Goal: Task Accomplishment & Management: Use online tool/utility

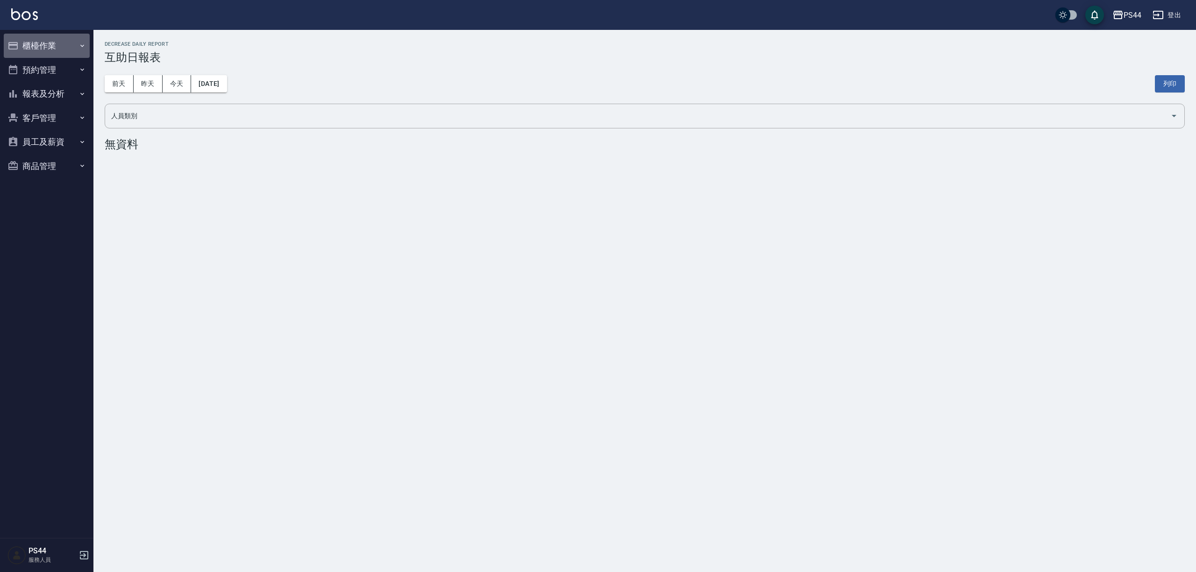
click at [72, 53] on button "櫃檯作業" at bounding box center [47, 46] width 86 height 24
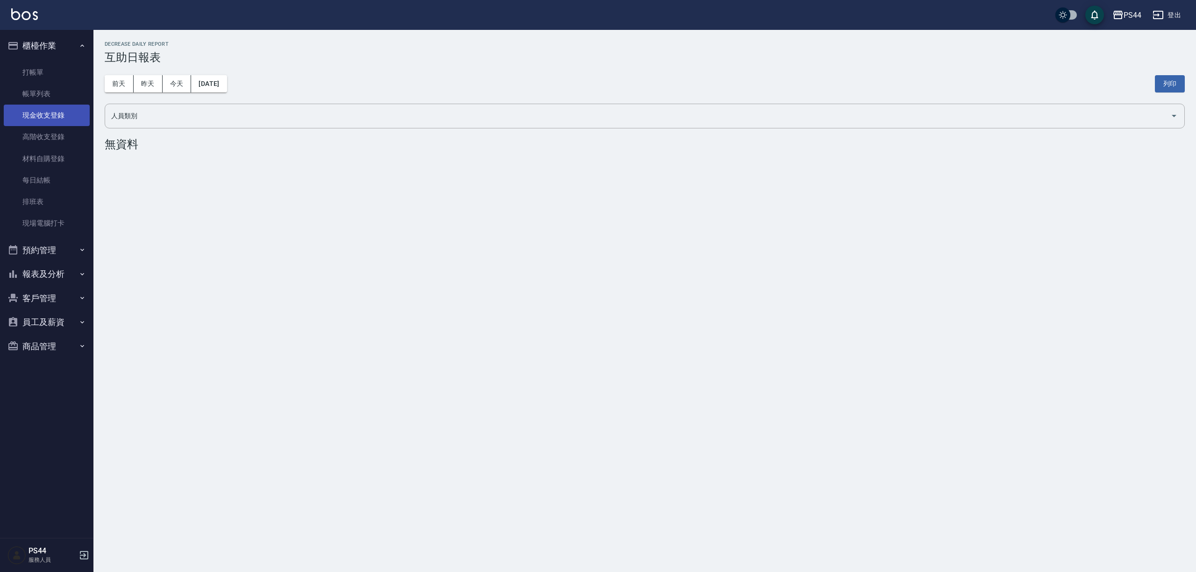
click at [69, 115] on link "現金收支登錄" at bounding box center [47, 115] width 86 height 21
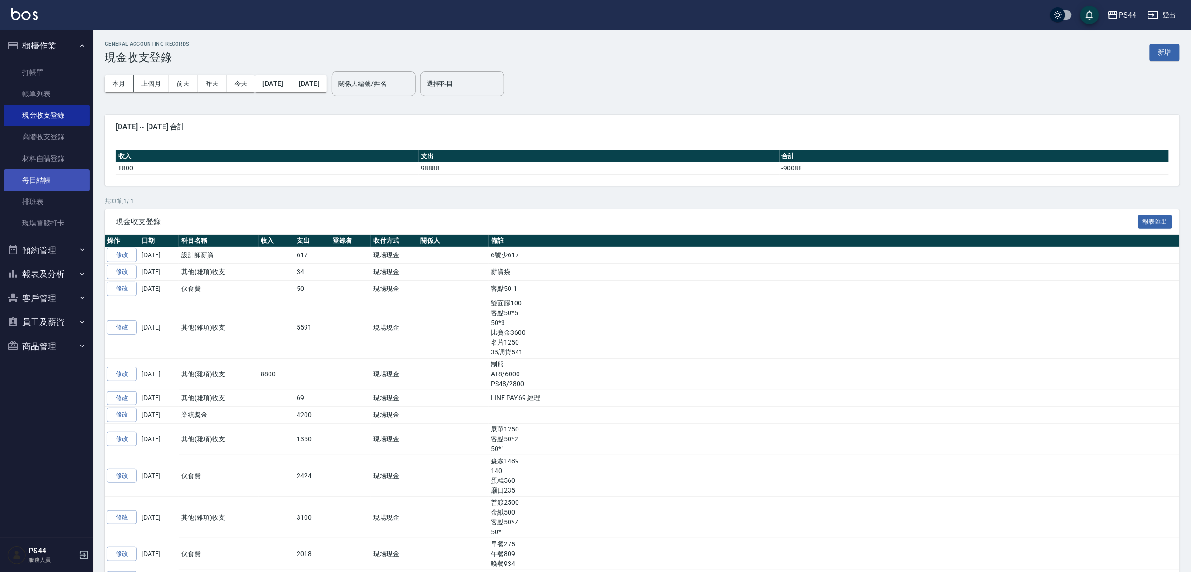
click at [64, 182] on link "每日結帳" at bounding box center [47, 180] width 86 height 21
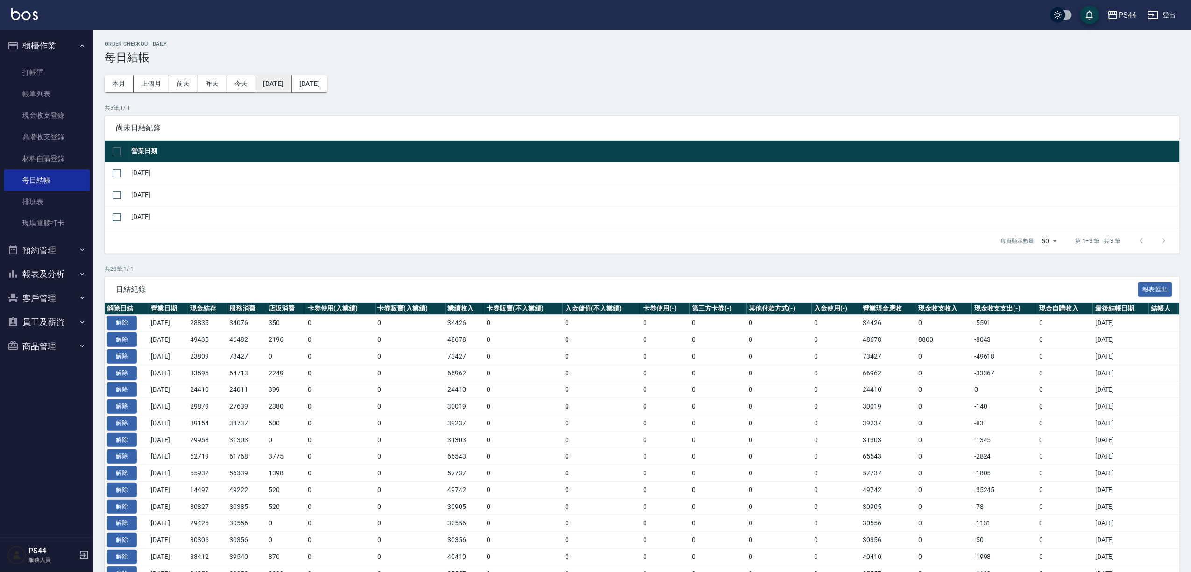
click at [290, 90] on button "[DATE]" at bounding box center [273, 83] width 36 height 17
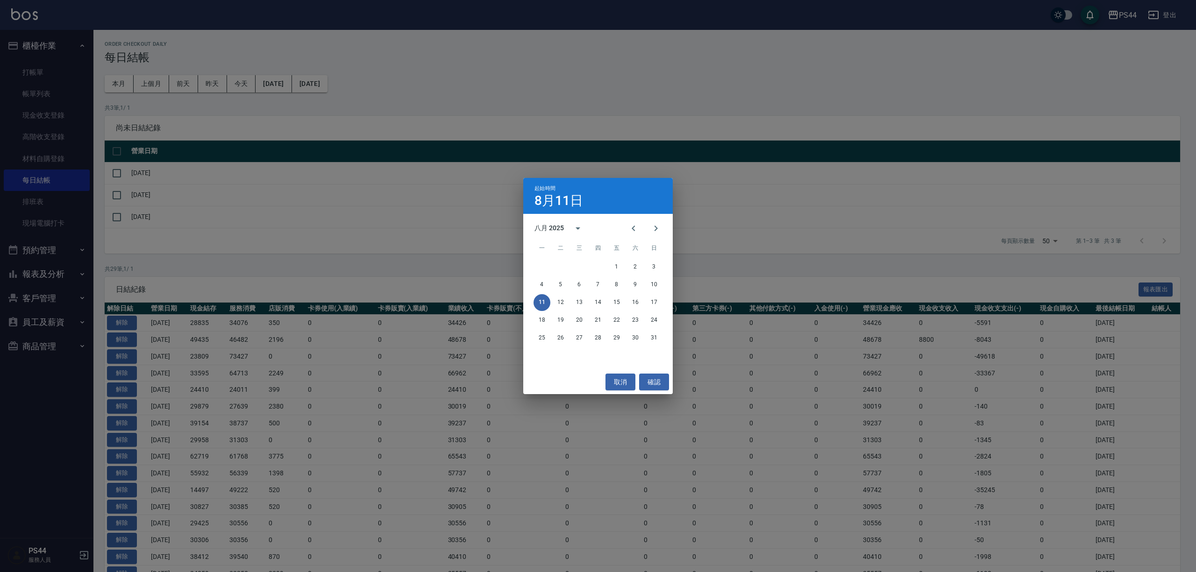
click at [283, 117] on div "起始時間 [DATE] 八月 2025 一 二 三 四 五 六 日 1 2 3 4 5 6 7 8 9 10 11 12 13 14 15 16 17 18 …" at bounding box center [598, 286] width 1196 height 572
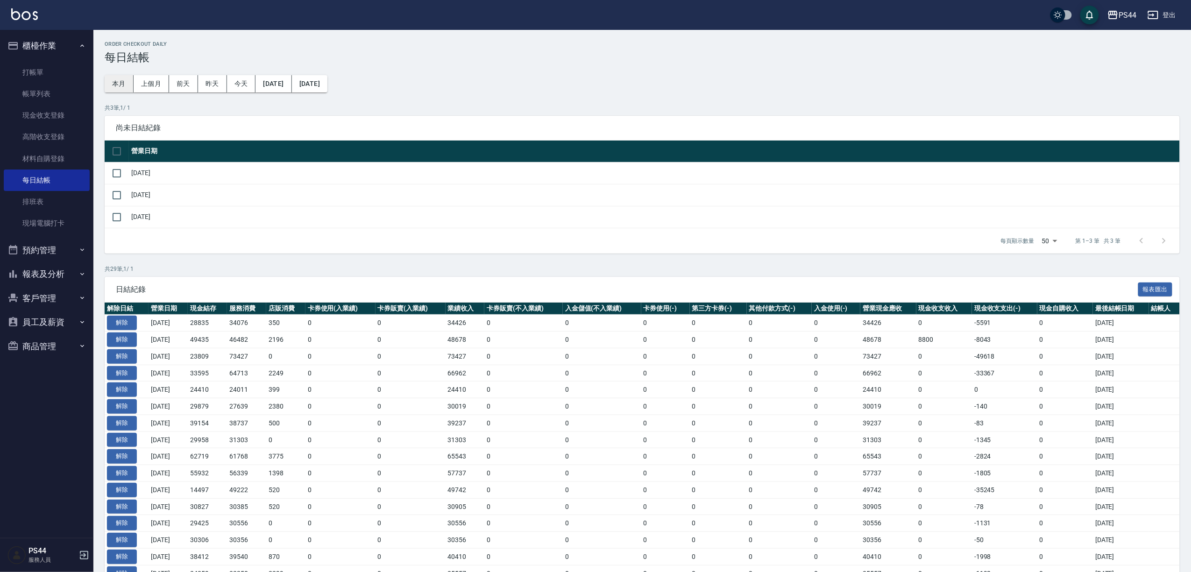
click at [109, 81] on button "本月" at bounding box center [119, 83] width 29 height 17
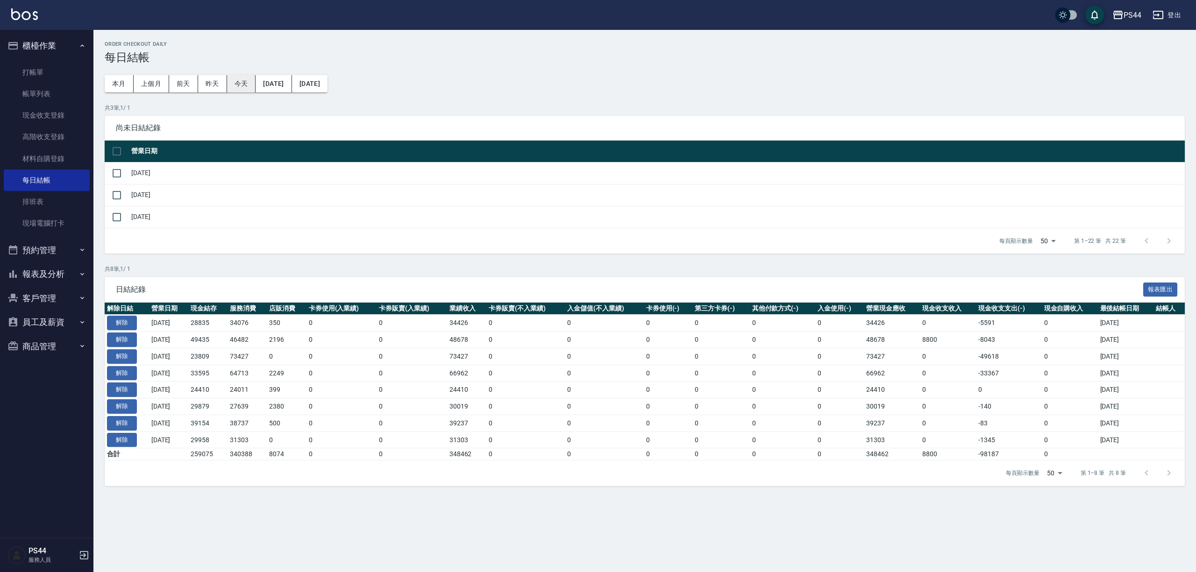
click at [327, 81] on button "[DATE]" at bounding box center [309, 83] width 35 height 17
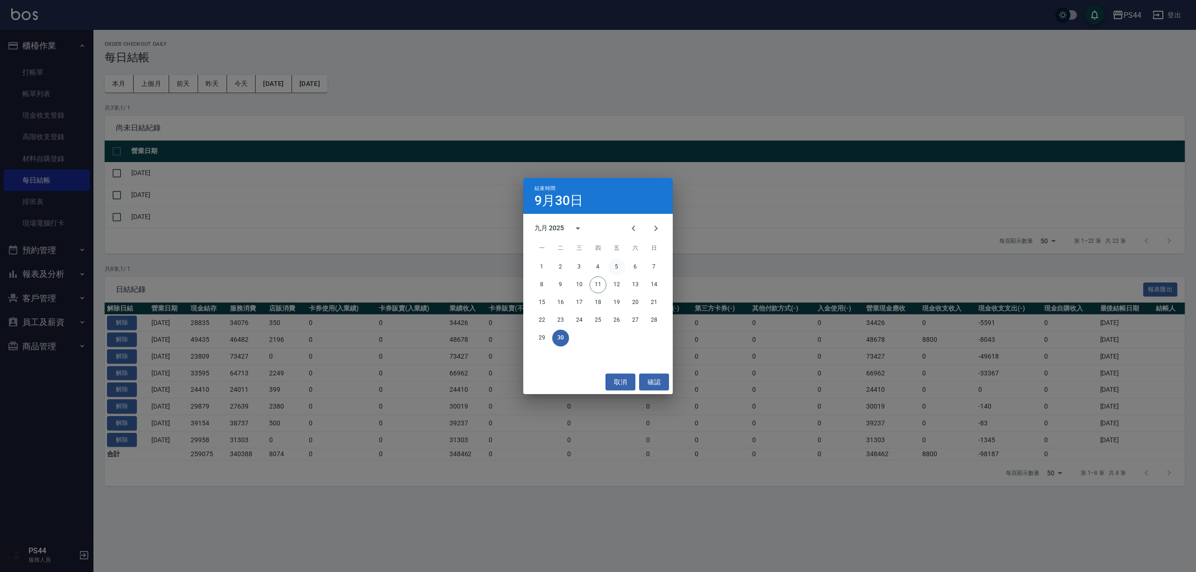
click at [616, 264] on button "5" at bounding box center [616, 267] width 17 height 17
